Goal: Book appointment/travel/reservation

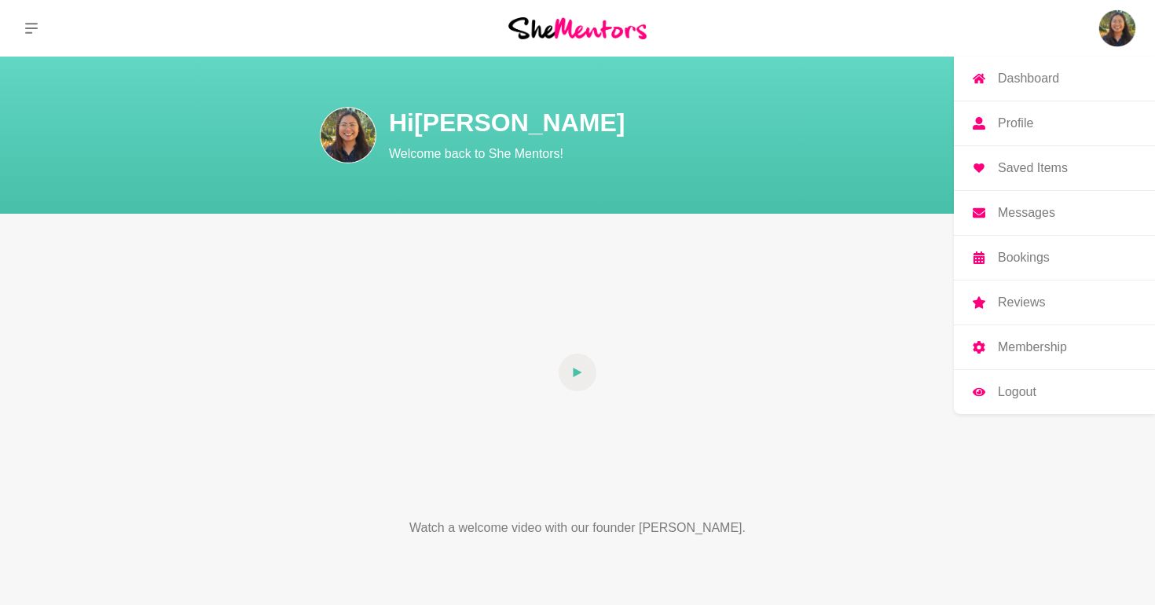
click at [1118, 28] on img at bounding box center [1117, 28] width 38 height 38
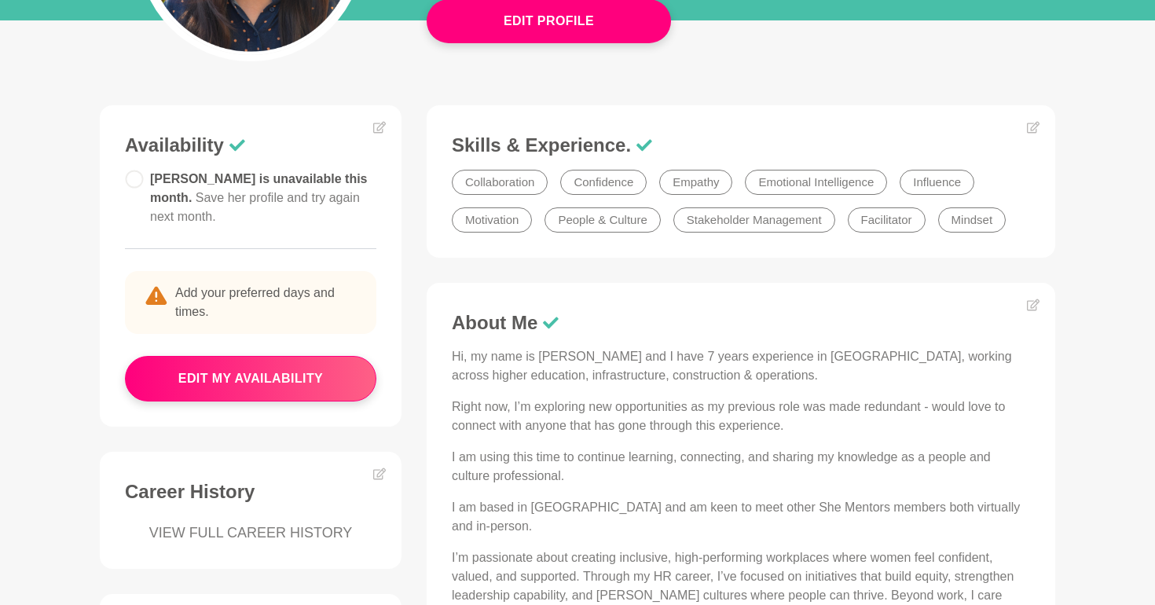
scroll to position [323, 0]
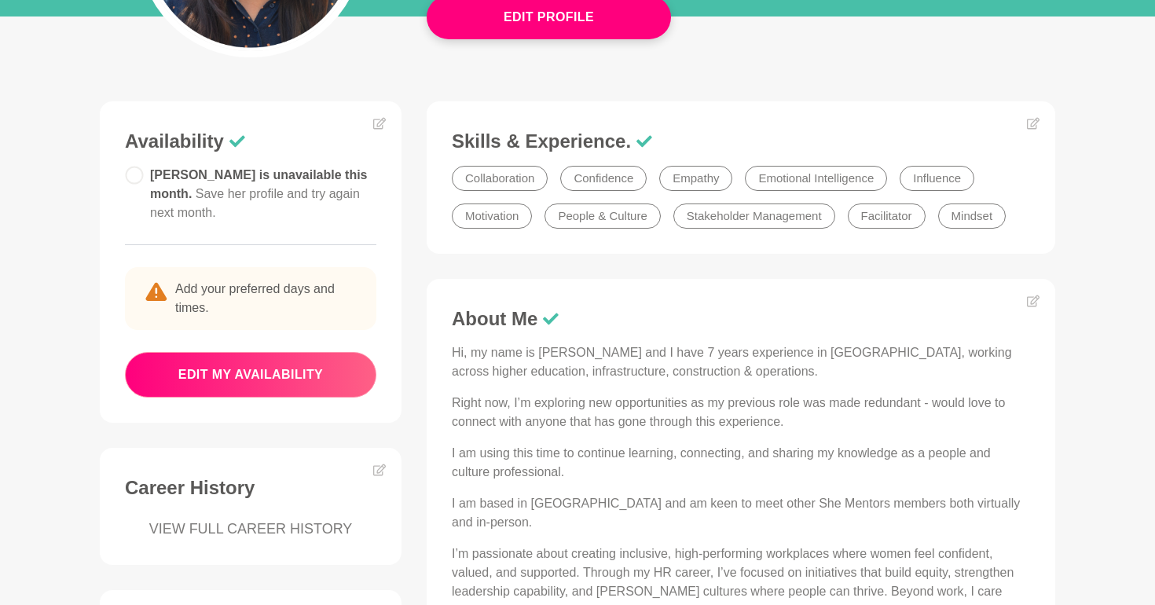
click at [335, 357] on button "edit my availability" at bounding box center [250, 375] width 251 height 46
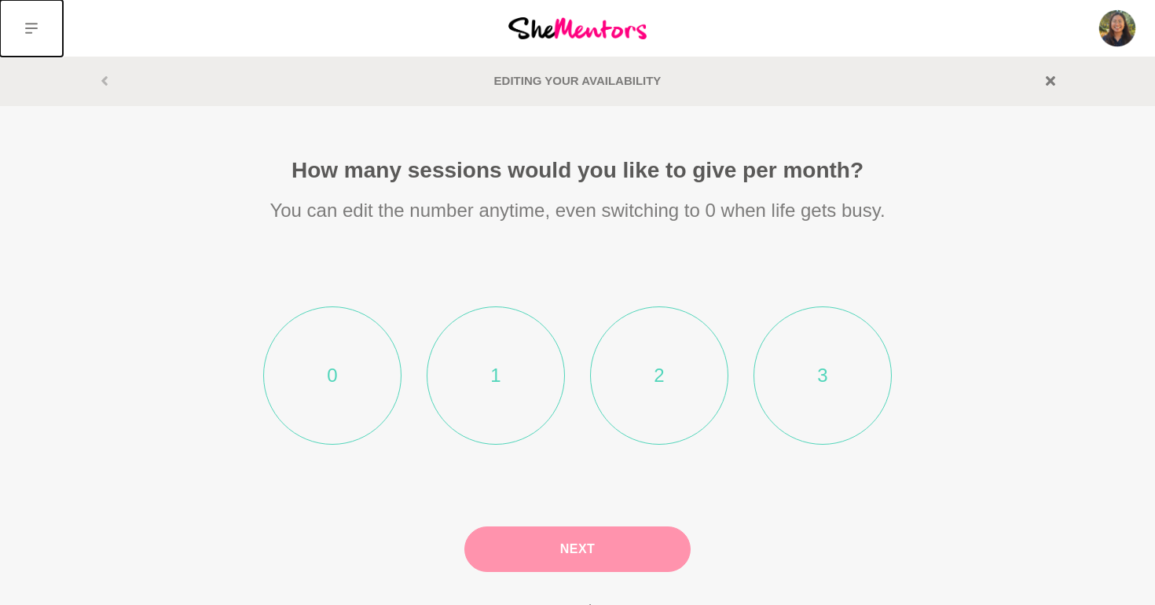
click at [31, 36] on button at bounding box center [31, 28] width 63 height 57
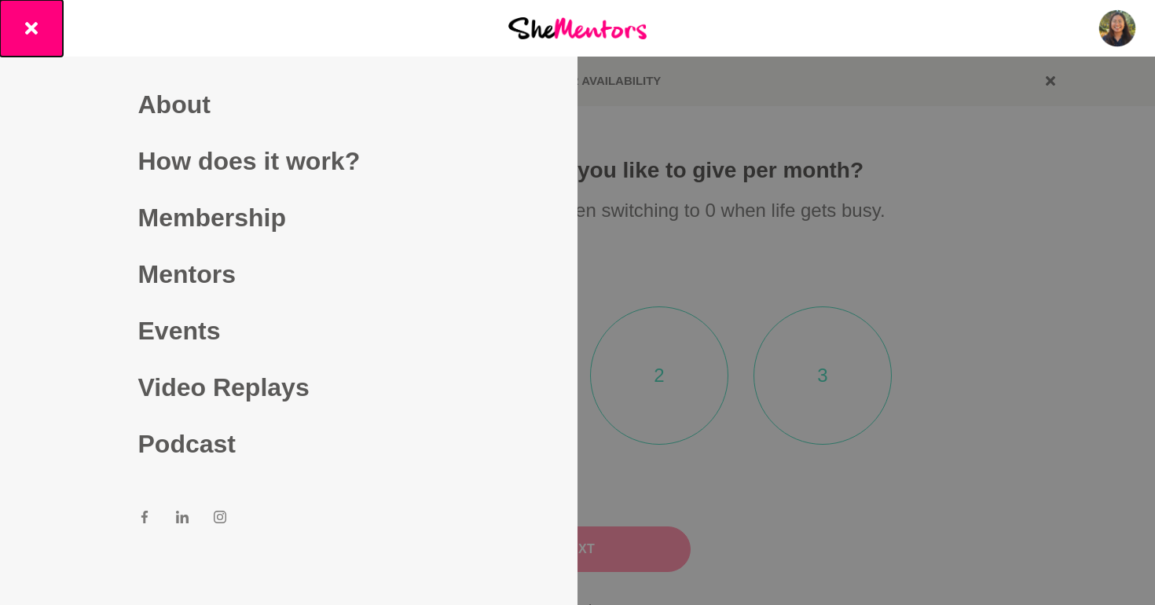
click at [31, 36] on button at bounding box center [31, 28] width 63 height 57
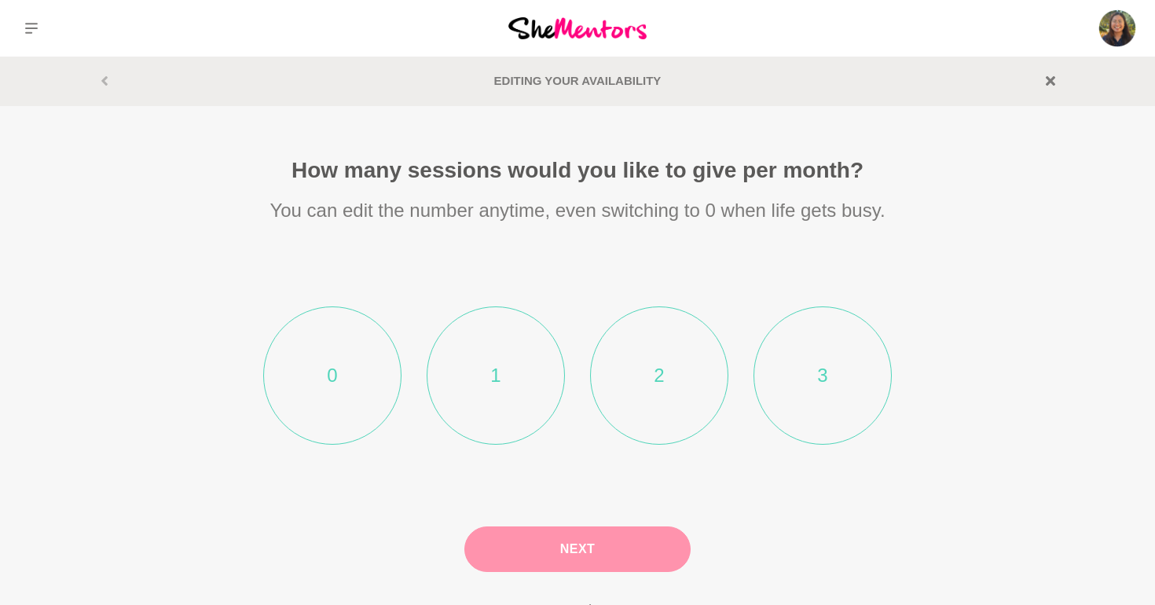
click at [1056, 83] on section "Editing your Availability" at bounding box center [577, 81] width 1005 height 18
click at [1048, 82] on icon at bounding box center [1049, 80] width 9 height 9
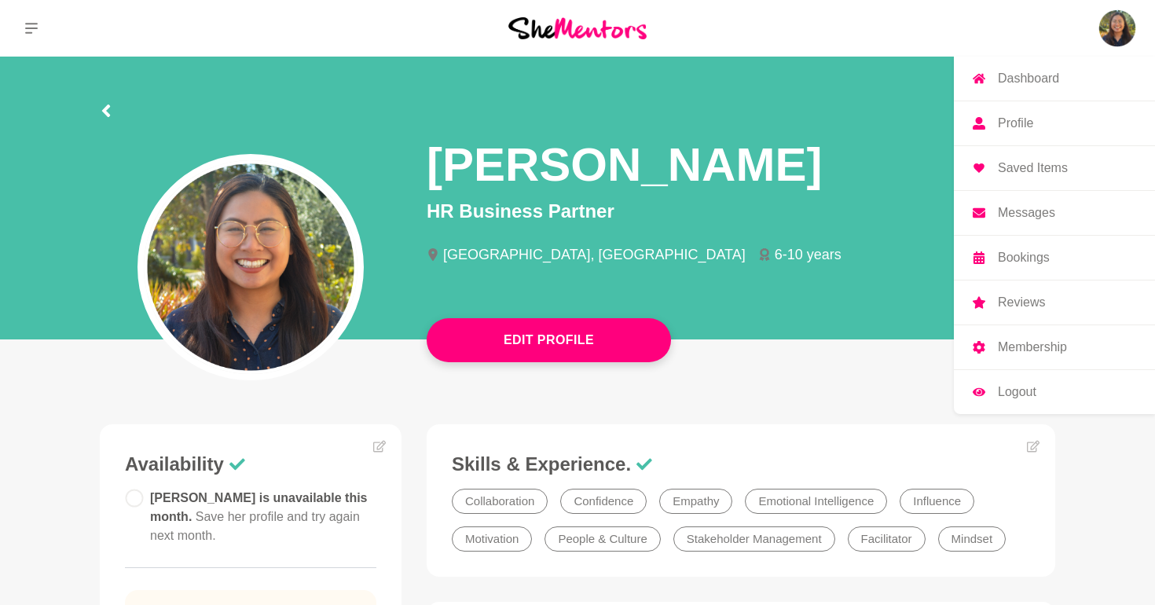
click at [1127, 28] on img at bounding box center [1117, 28] width 38 height 38
click at [1008, 257] on p "Bookings" at bounding box center [1023, 257] width 52 height 13
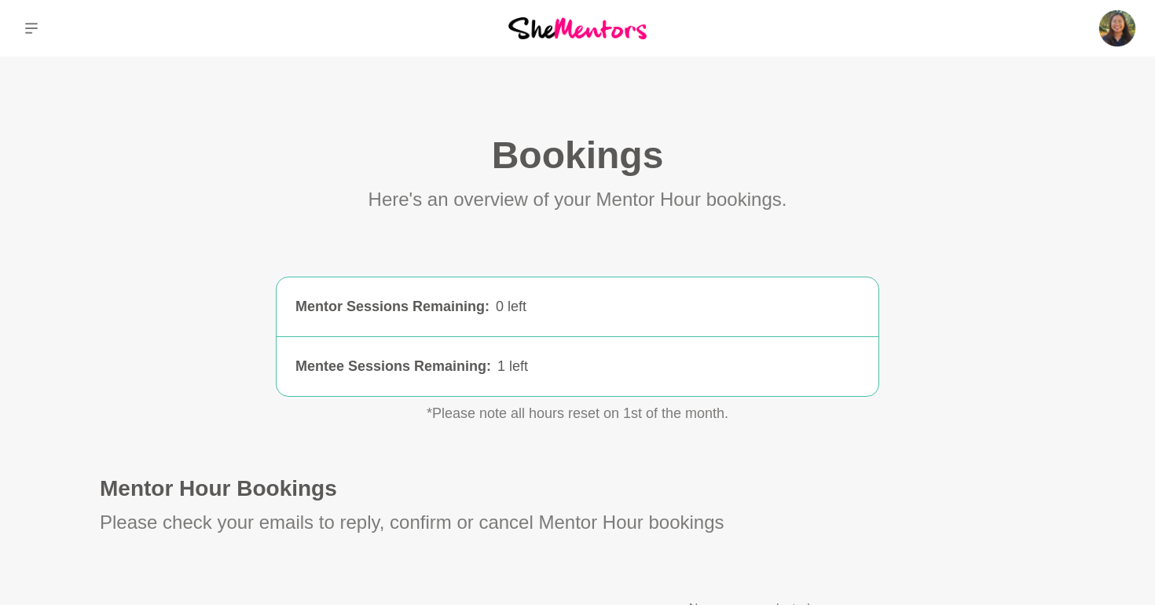
click at [513, 360] on div "1 left" at bounding box center [678, 366] width 362 height 21
click at [34, 25] on icon at bounding box center [31, 28] width 13 height 13
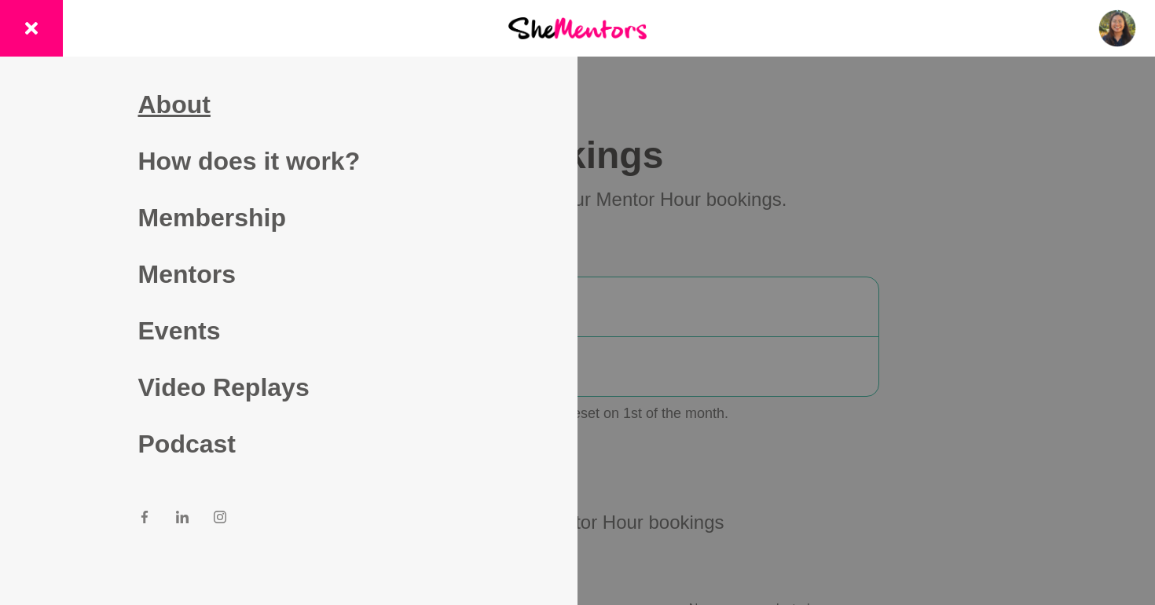
click at [166, 112] on link "About" at bounding box center [289, 104] width 302 height 57
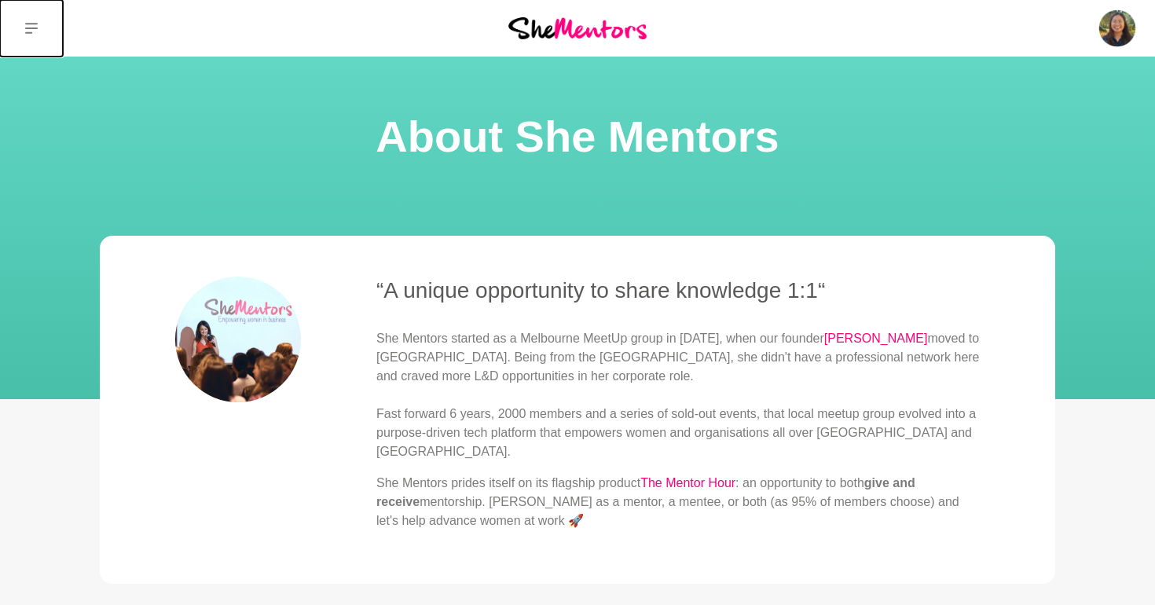
click at [31, 32] on icon at bounding box center [31, 28] width 13 height 11
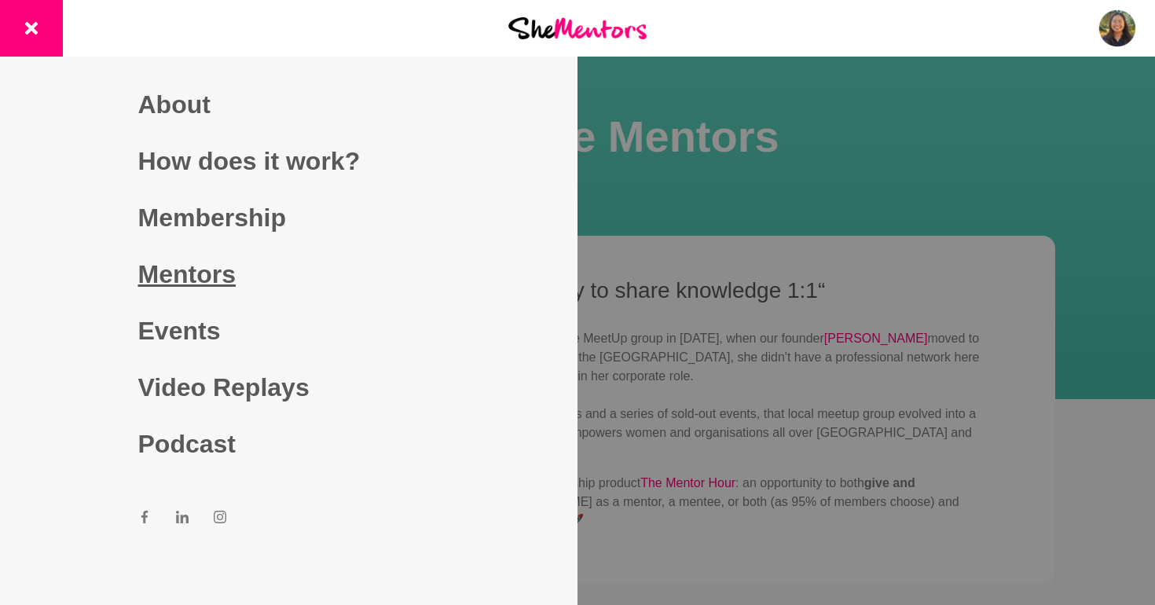
click at [181, 282] on link "Mentors" at bounding box center [289, 274] width 302 height 57
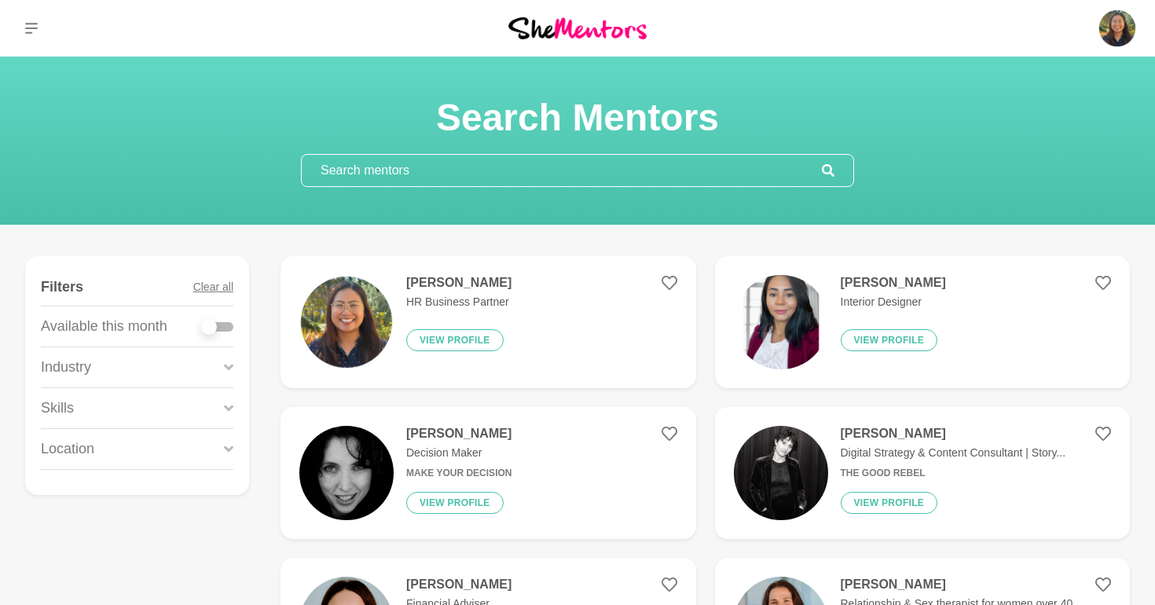
click at [214, 324] on div at bounding box center [209, 327] width 16 height 16
checkbox input "true"
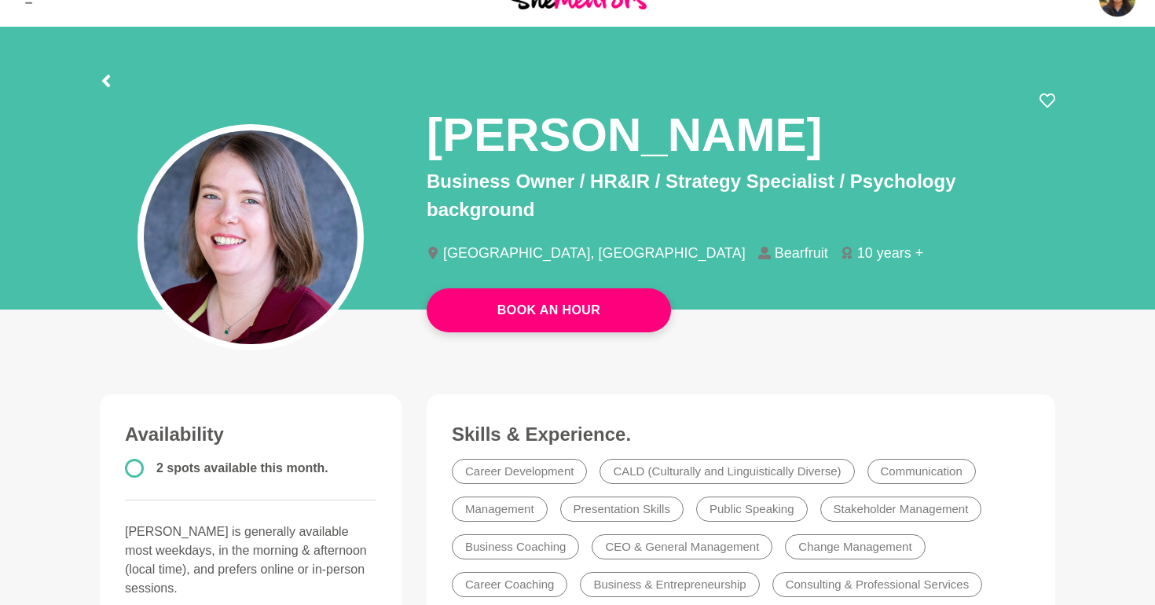
scroll to position [27, 0]
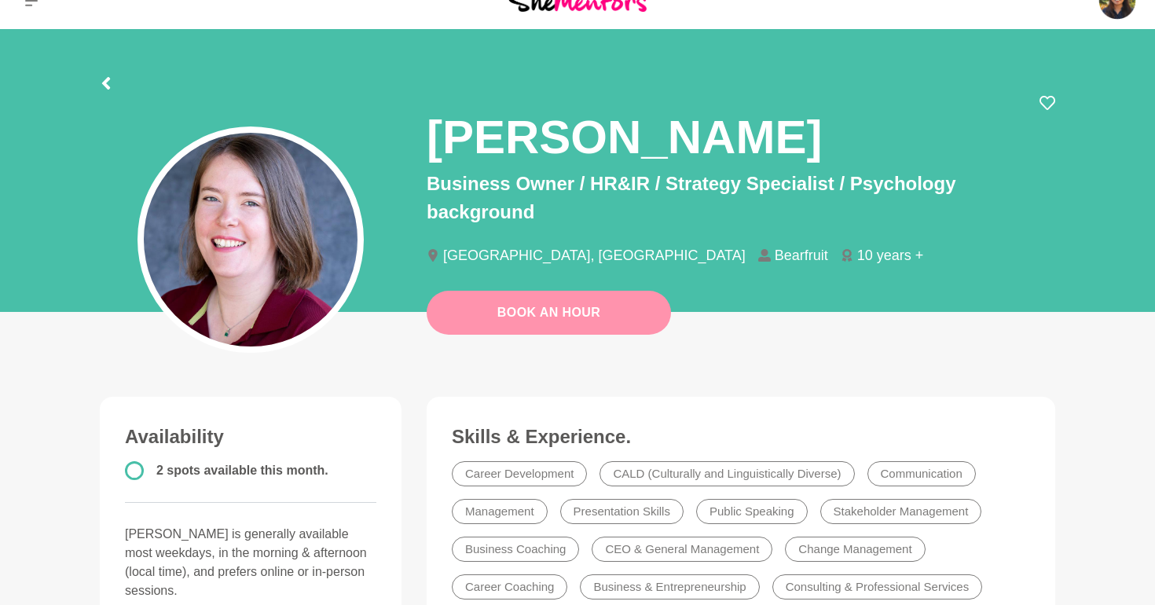
click at [459, 320] on link "Book An Hour" at bounding box center [548, 313] width 244 height 44
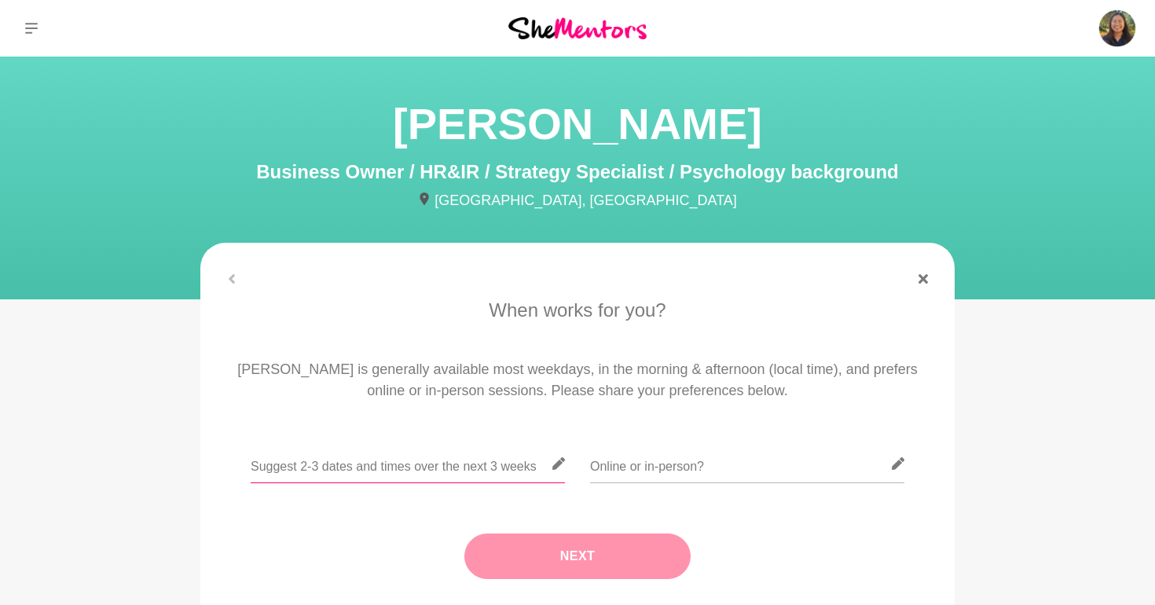
click at [459, 466] on input "text" at bounding box center [408, 464] width 314 height 38
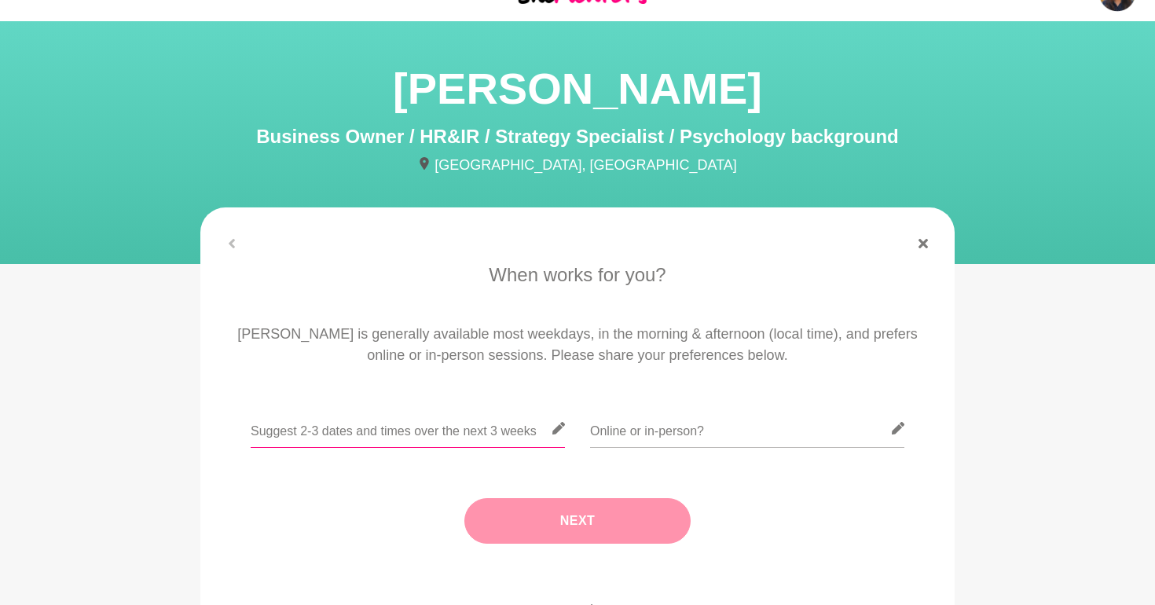
scroll to position [143, 0]
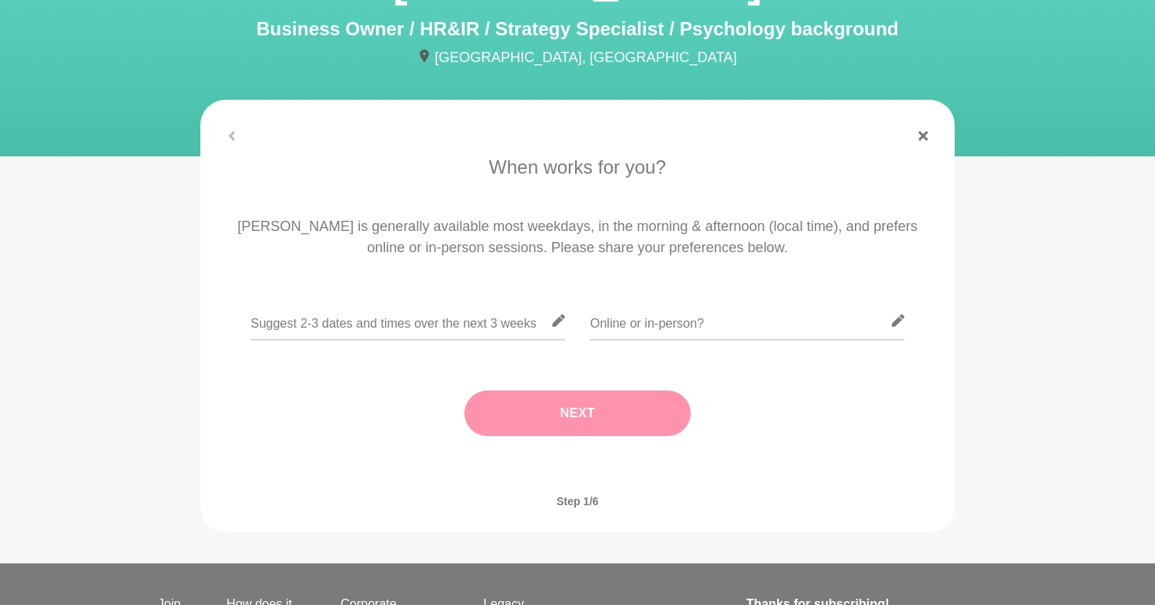
click at [229, 138] on div at bounding box center [577, 135] width 754 height 9
click at [927, 141] on figure "When works for you? Danielle is generally available most weekdays, in the morni…" at bounding box center [577, 316] width 754 height 432
click at [926, 126] on figure "When works for you? Danielle is generally available most weekdays, in the morni…" at bounding box center [577, 316] width 754 height 432
click at [925, 134] on icon at bounding box center [922, 135] width 9 height 9
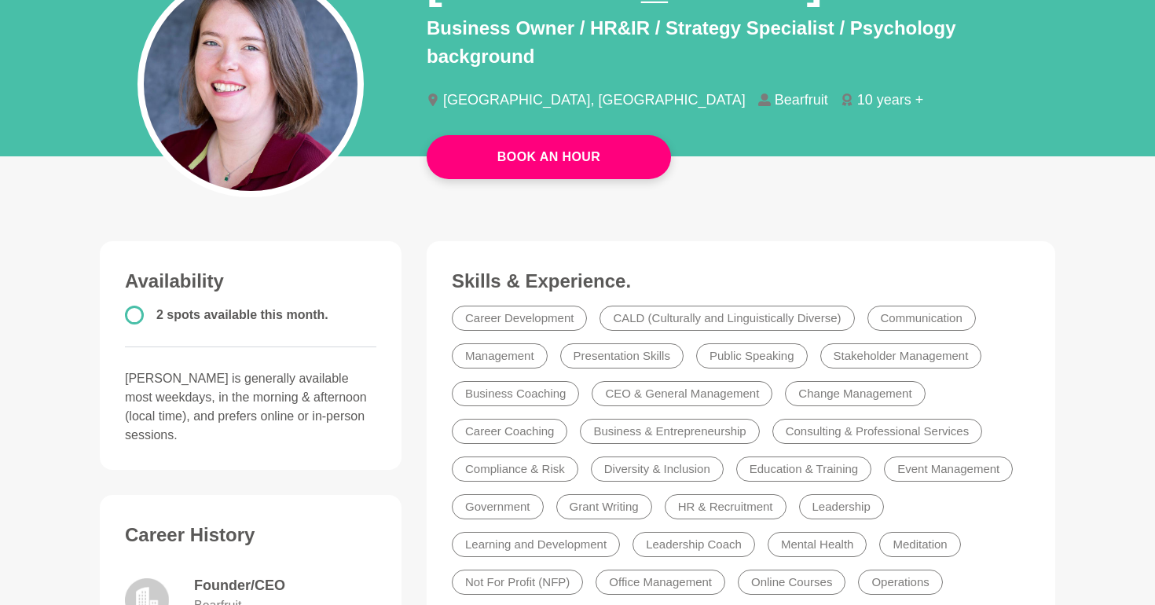
scroll to position [178, 0]
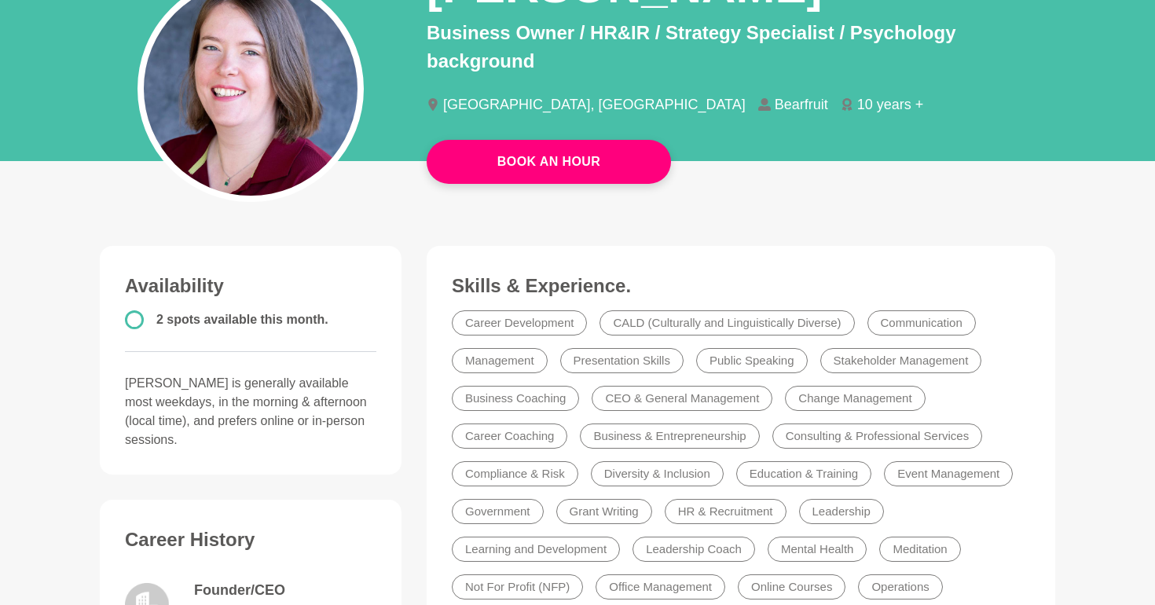
click at [758, 97] on li "Bearfruit" at bounding box center [799, 104] width 82 height 14
copy li "Bearfruit"
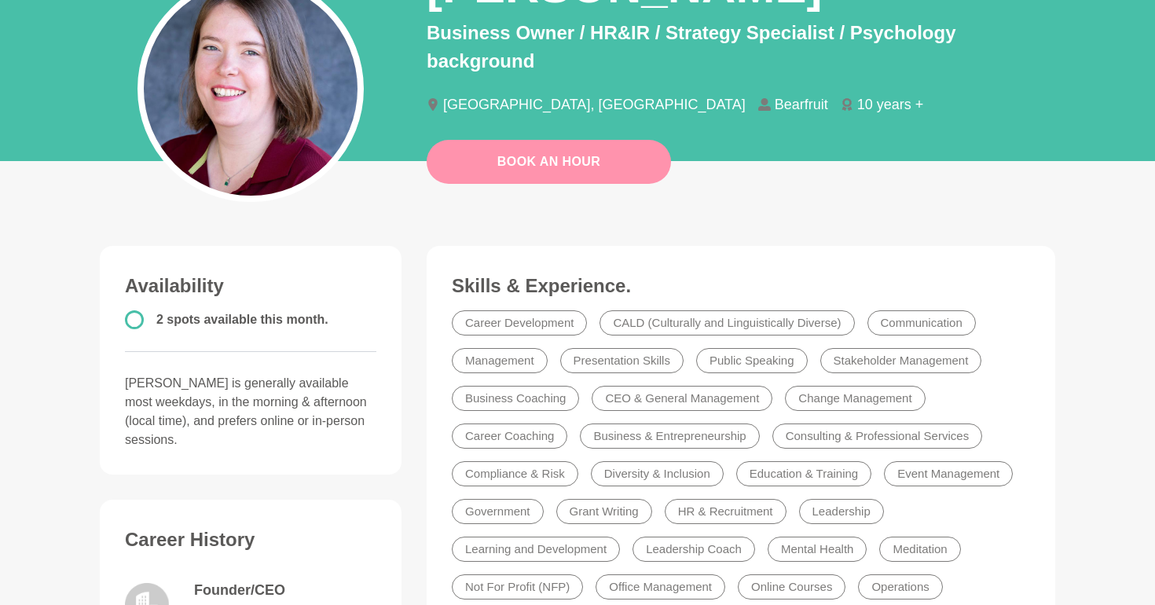
click at [530, 166] on link "Book An Hour" at bounding box center [548, 162] width 244 height 44
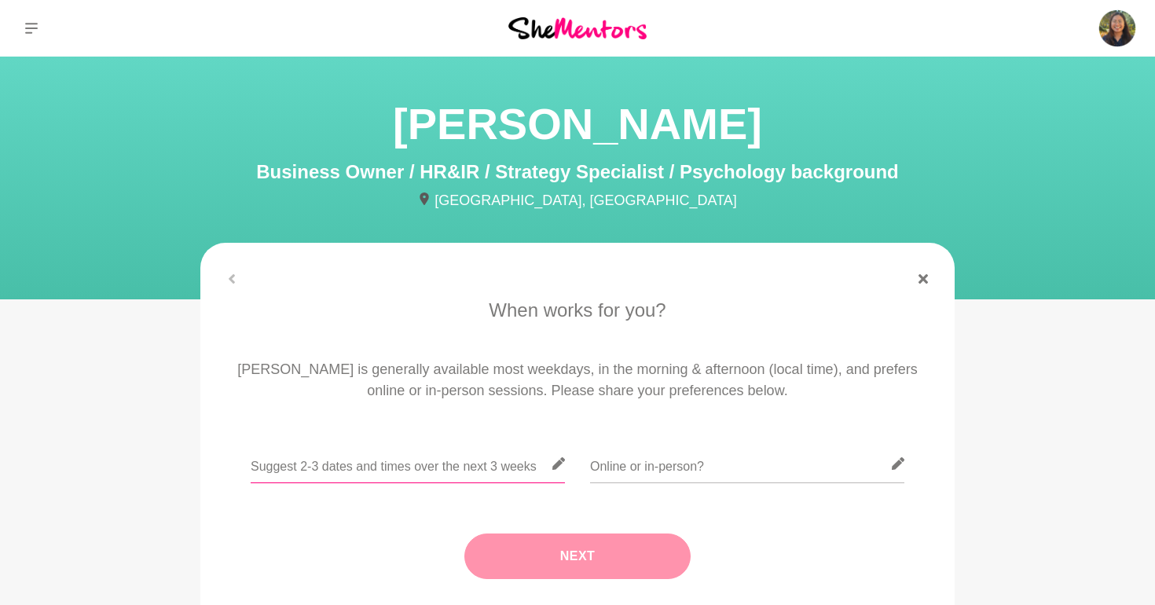
click at [441, 464] on input "text" at bounding box center [408, 464] width 314 height 38
click at [562, 463] on icon at bounding box center [558, 463] width 13 height 13
click at [519, 467] on input "text" at bounding box center [408, 464] width 314 height 38
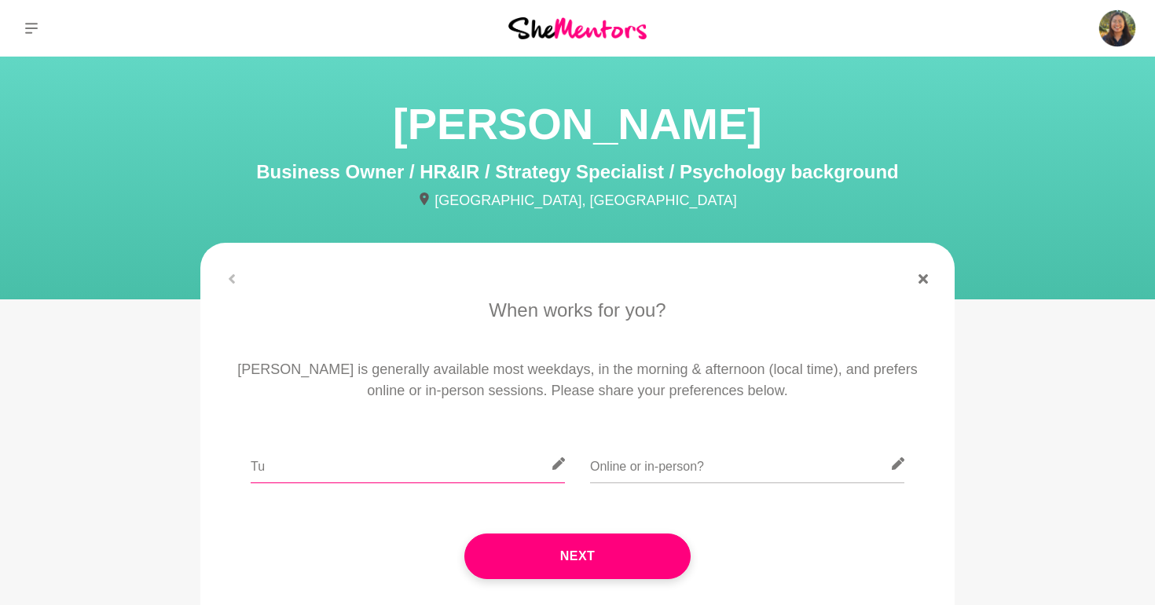
type input "T"
click at [332, 468] on input "Tues 28 Sept AWST" at bounding box center [408, 464] width 314 height 38
click at [327, 468] on input "Tues 28 Sept AWST" at bounding box center [408, 464] width 314 height 38
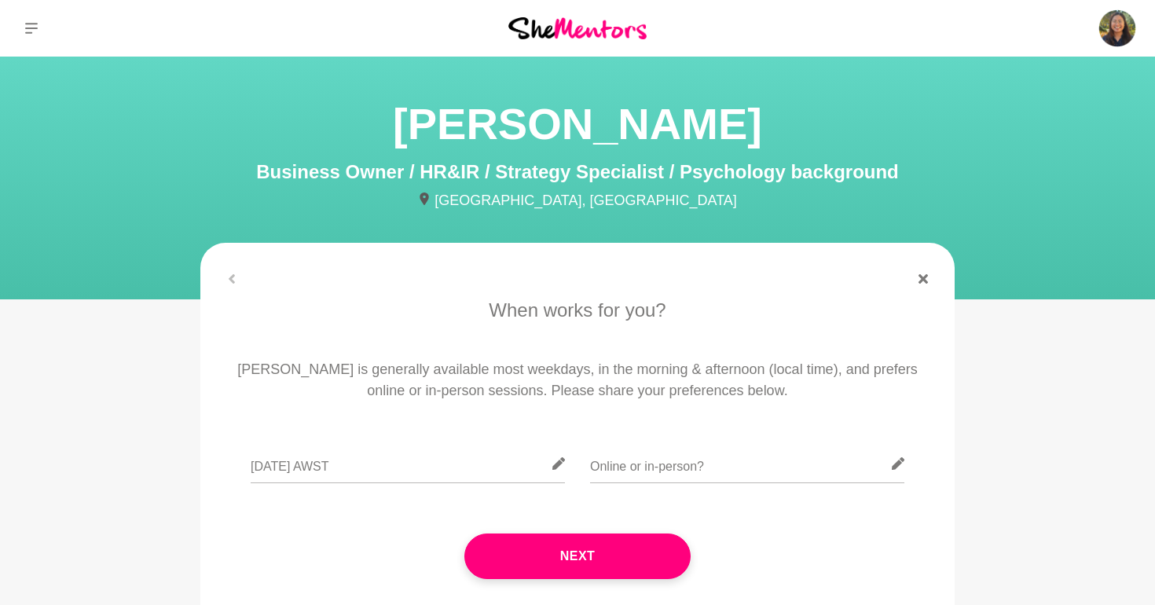
click at [561, 462] on icon at bounding box center [558, 463] width 13 height 13
click at [325, 470] on input "Tues 28 Sept AWST" at bounding box center [408, 464] width 314 height 38
type input "Tues 28 Sept any time between AWST"
click at [601, 472] on input "text" at bounding box center [747, 464] width 314 height 38
type input "online"
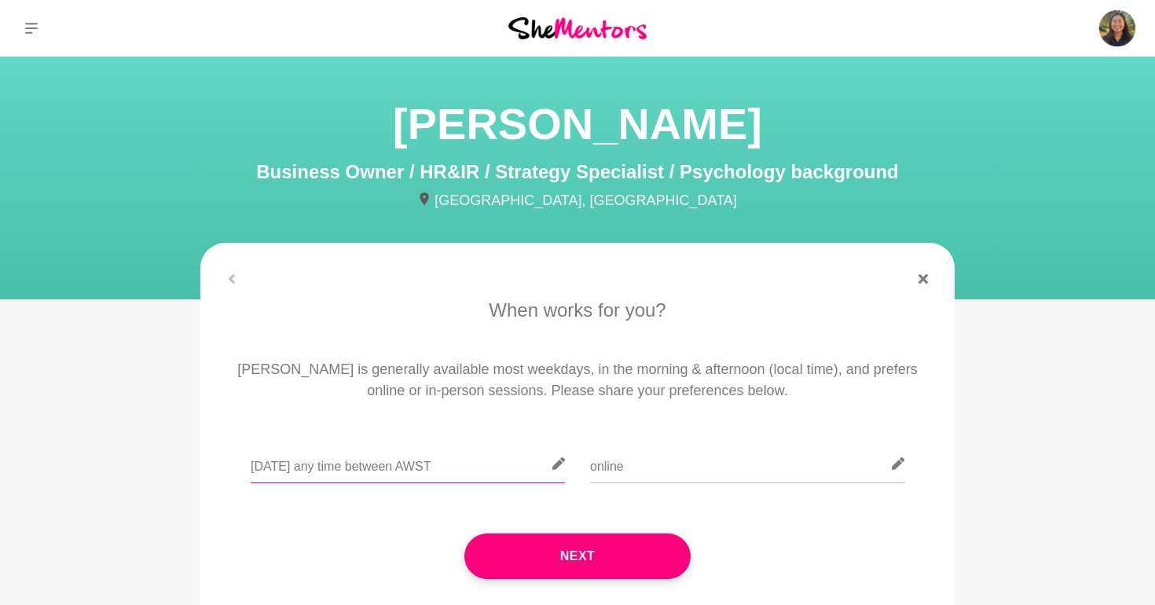
click at [428, 470] on input "Tues 28 Sept any time between AWST" at bounding box center [408, 464] width 314 height 38
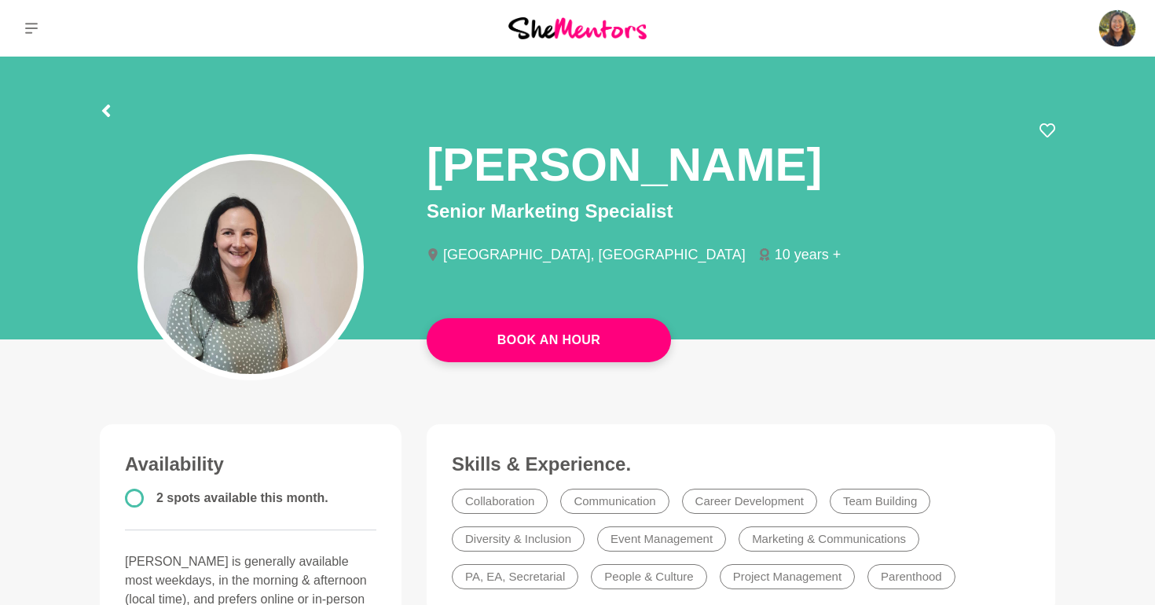
click at [112, 106] on div at bounding box center [577, 108] width 955 height 28
click at [104, 97] on div at bounding box center [106, 108] width 13 height 28
click at [107, 102] on div at bounding box center [106, 108] width 13 height 28
click at [107, 111] on icon at bounding box center [106, 110] width 13 height 13
